Goal: Transaction & Acquisition: Register for event/course

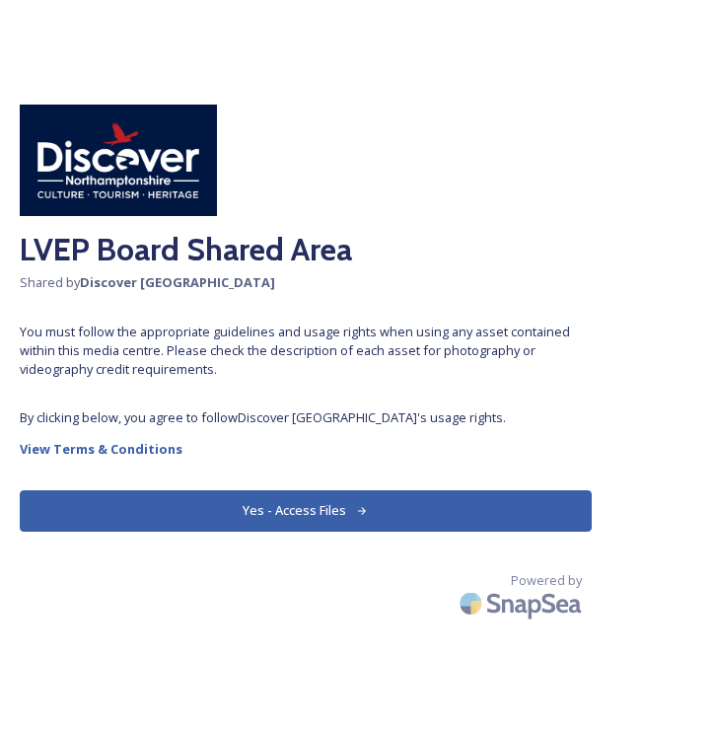
click at [279, 507] on button "Yes - Access Files" at bounding box center [306, 510] width 572 height 40
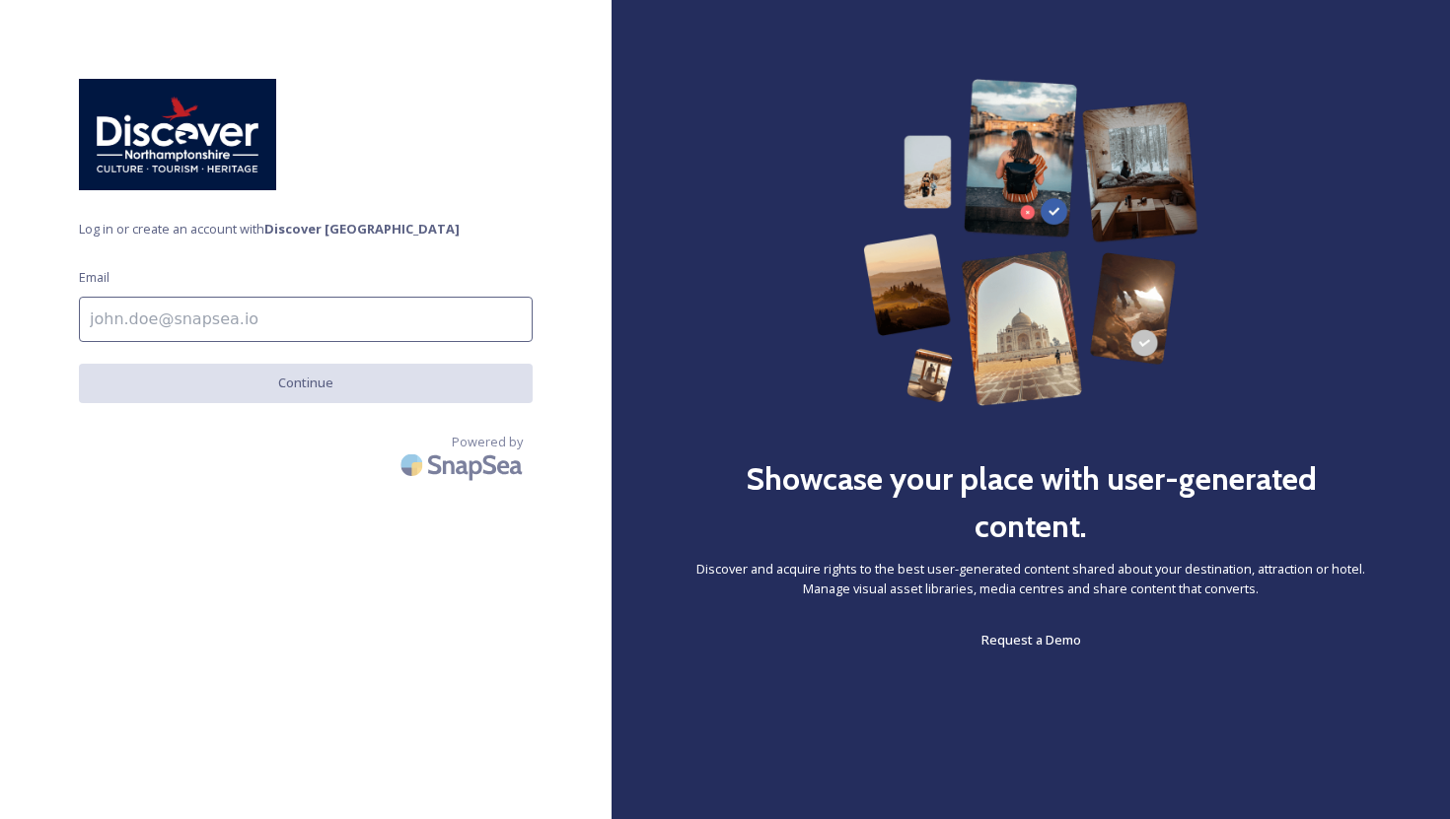
click at [213, 320] on input at bounding box center [306, 319] width 454 height 45
type input "[EMAIL_ADDRESS][DOMAIN_NAME]"
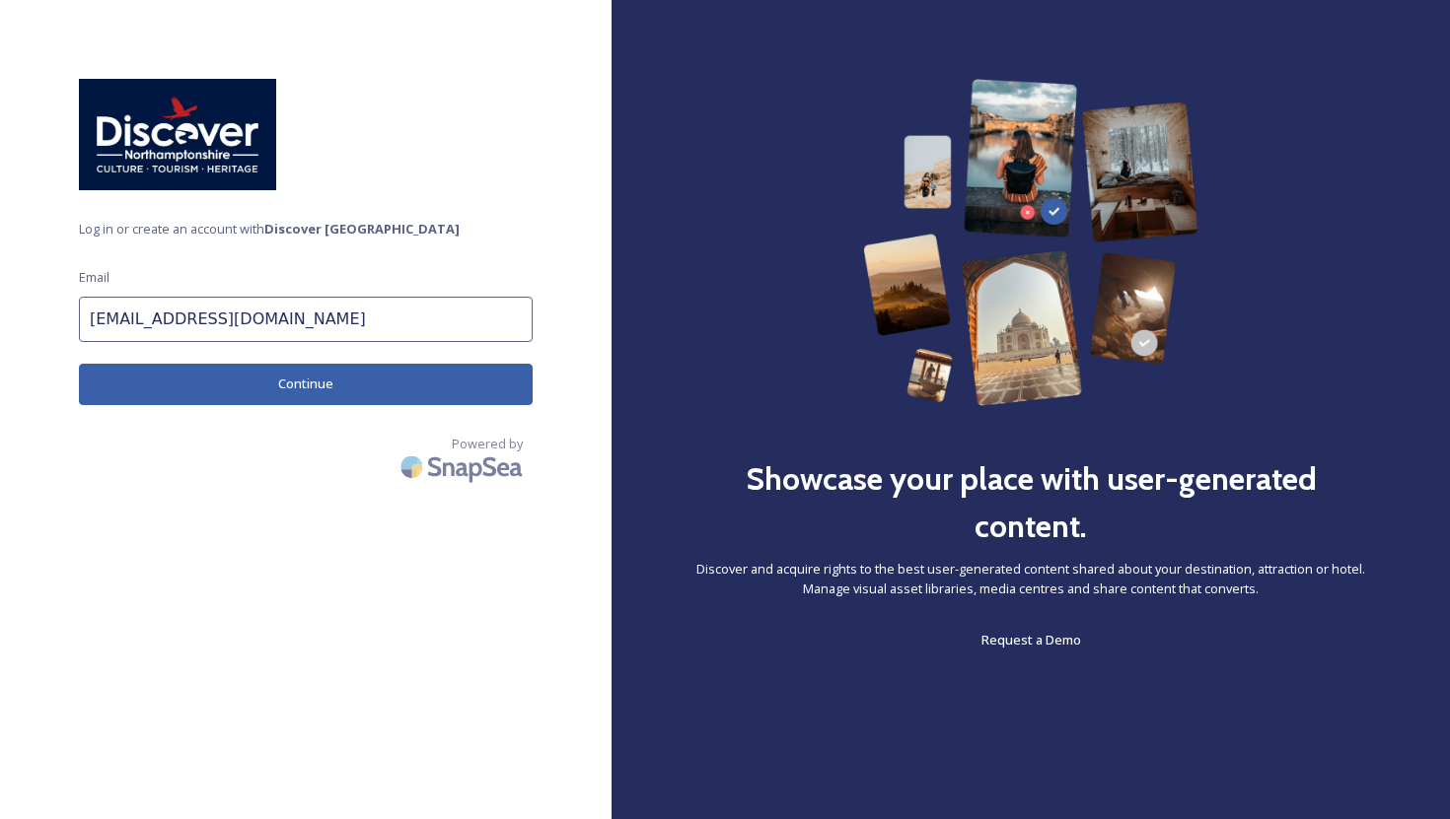
click at [261, 383] on button "Continue" at bounding box center [306, 384] width 454 height 40
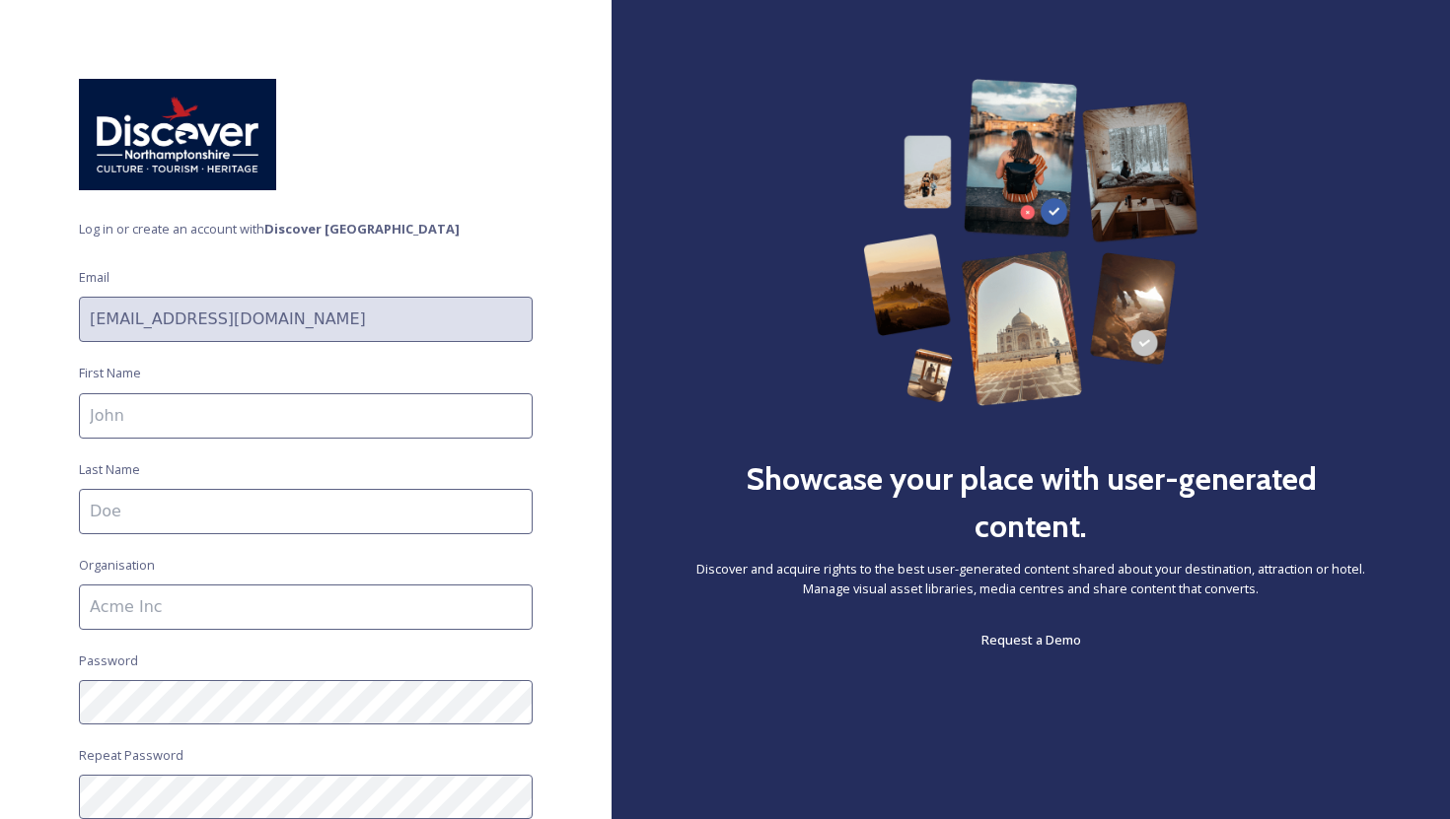
click at [152, 413] on input at bounding box center [306, 415] width 454 height 45
type input "[PERSON_NAME]"
type input "Dent"
click at [209, 602] on input at bounding box center [306, 607] width 454 height 45
type input "Northamptonshire Tourism Network"
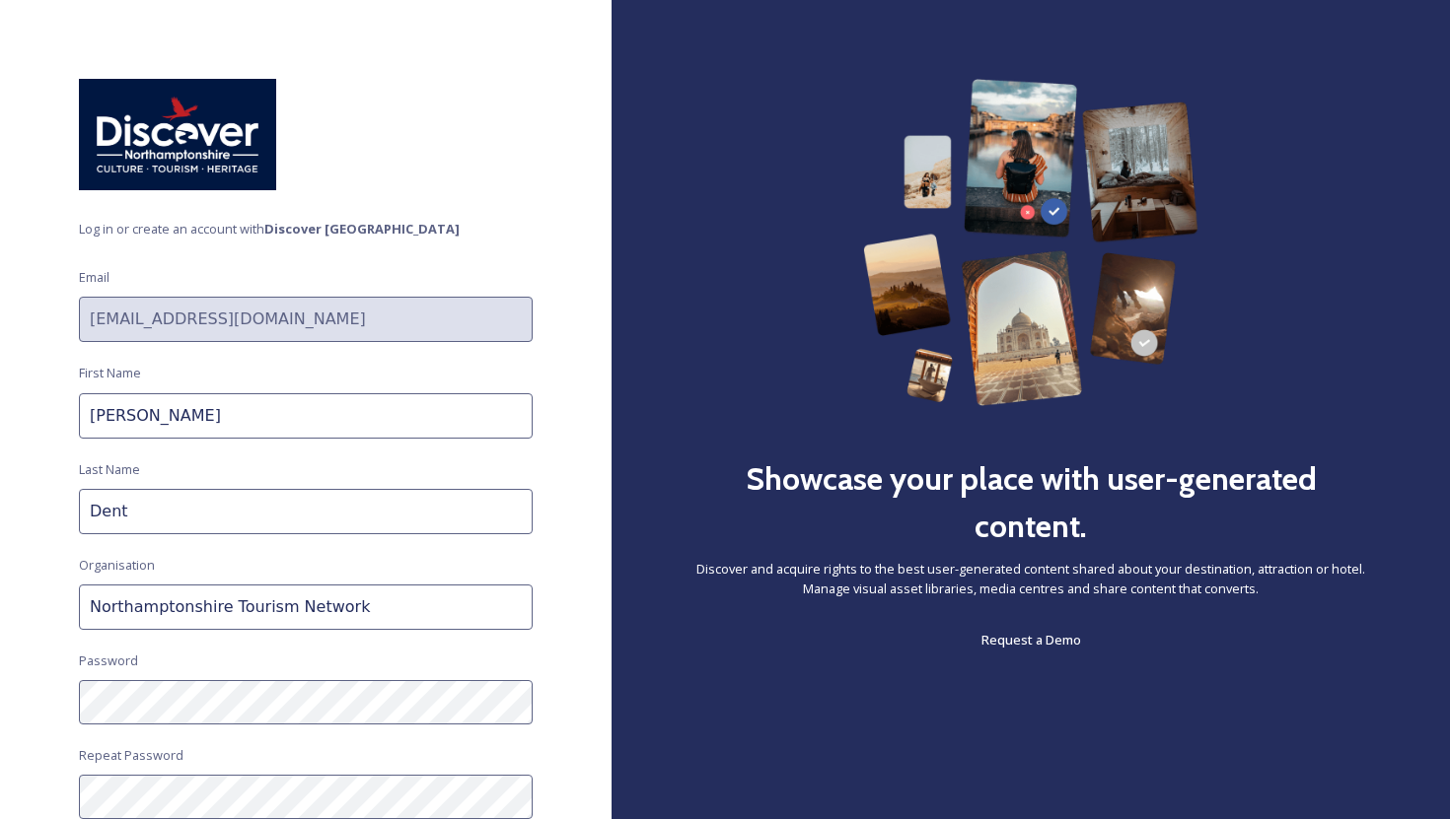
click at [559, 639] on div "Log in or create an account with Discover [GEOGRAPHIC_DATA] Email [EMAIL_ADDRES…" at bounding box center [305, 410] width 611 height 662
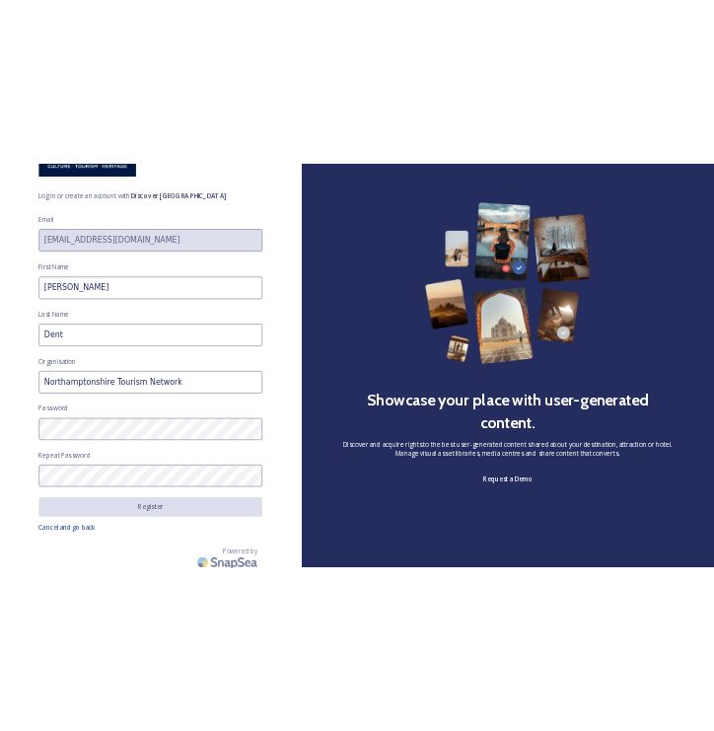
scroll to position [173, 0]
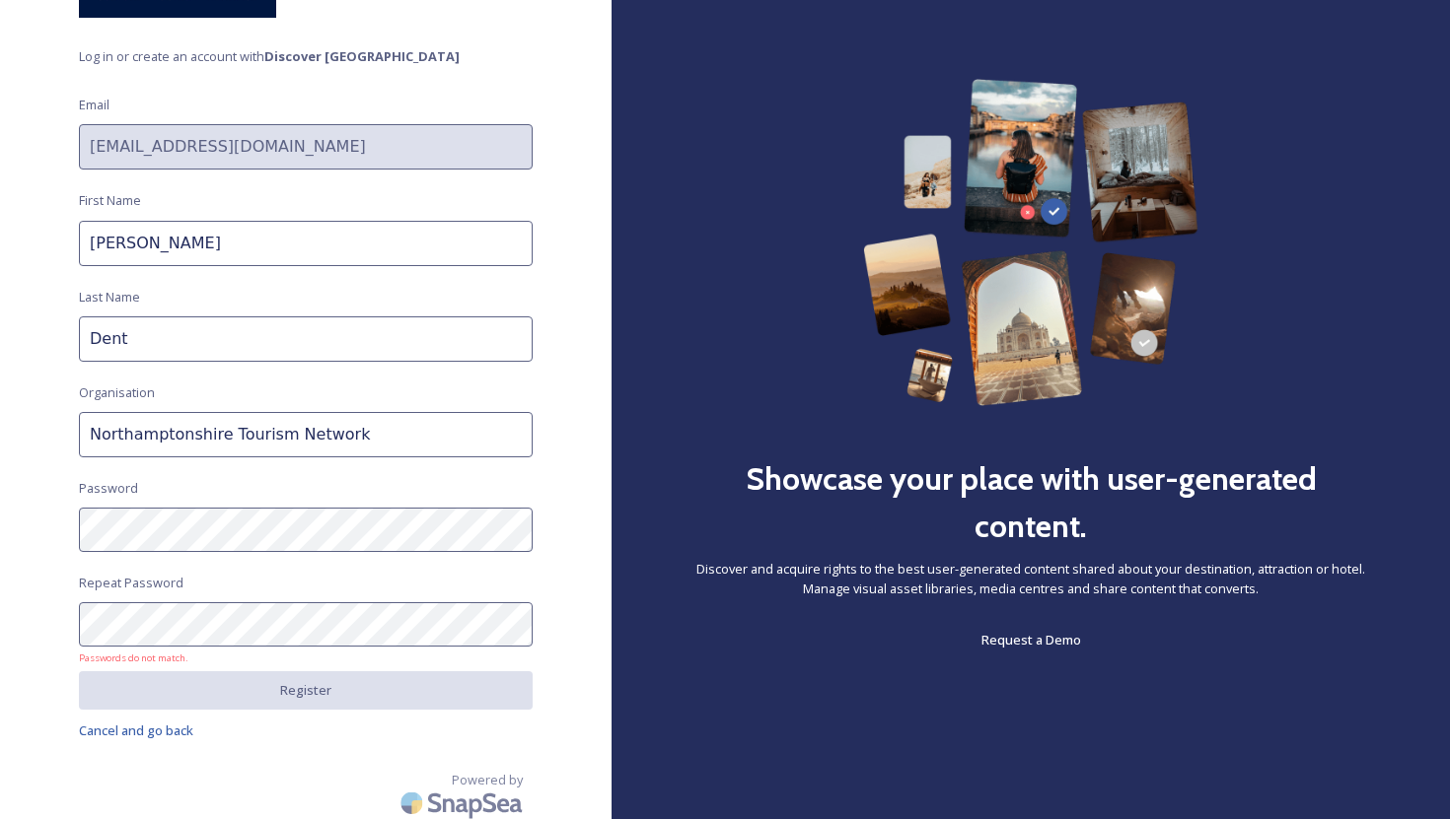
click at [52, 530] on div "Log in or create an account with Discover [GEOGRAPHIC_DATA] Email [EMAIL_ADDRES…" at bounding box center [305, 237] width 611 height 662
click at [19, 620] on div "Log in or create an account with Discover [GEOGRAPHIC_DATA] Email [EMAIL_ADDRES…" at bounding box center [305, 409] width 611 height 819
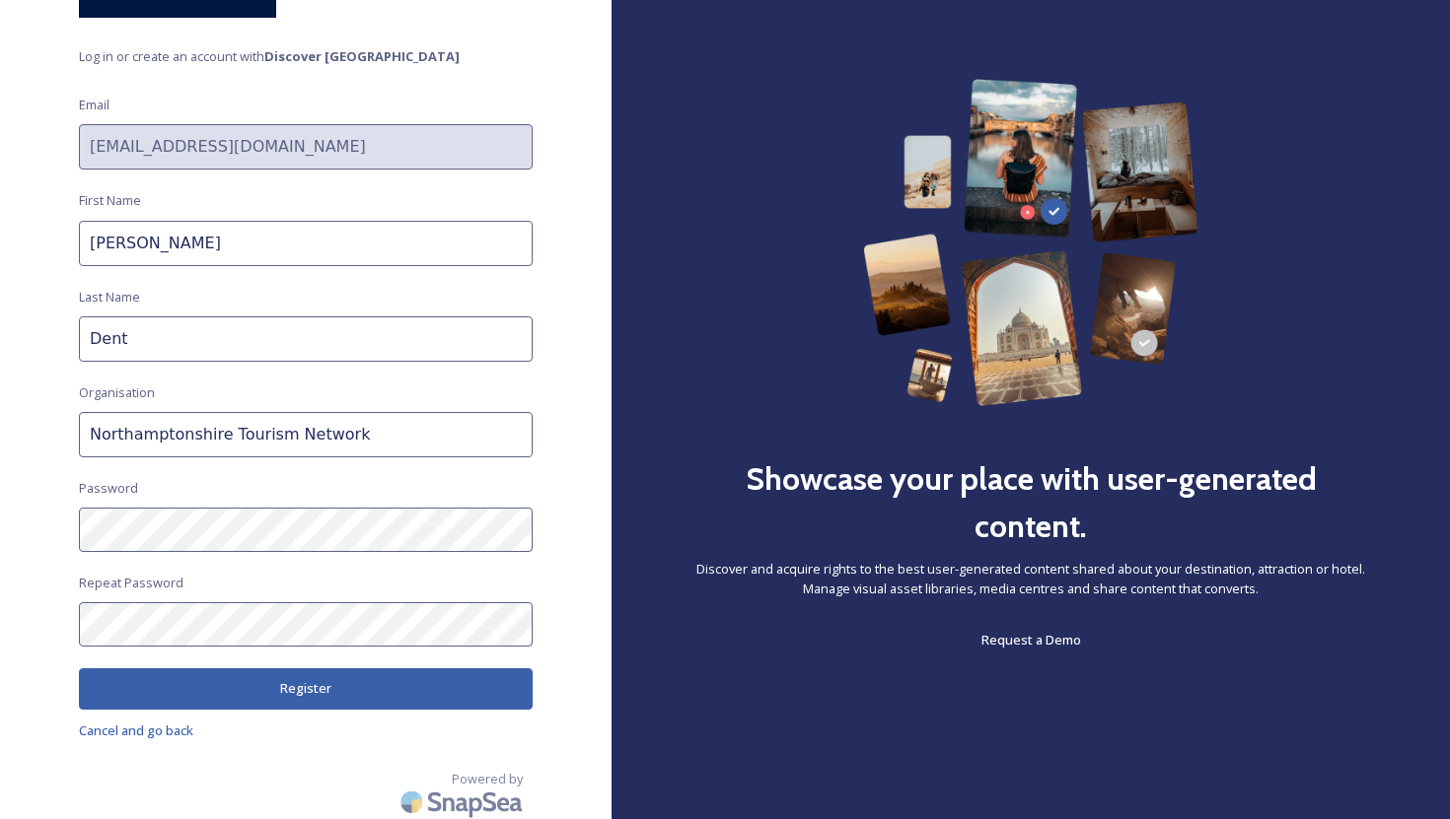
click at [223, 681] on button "Register" at bounding box center [306, 689] width 454 height 40
